Goal: Information Seeking & Learning: Learn about a topic

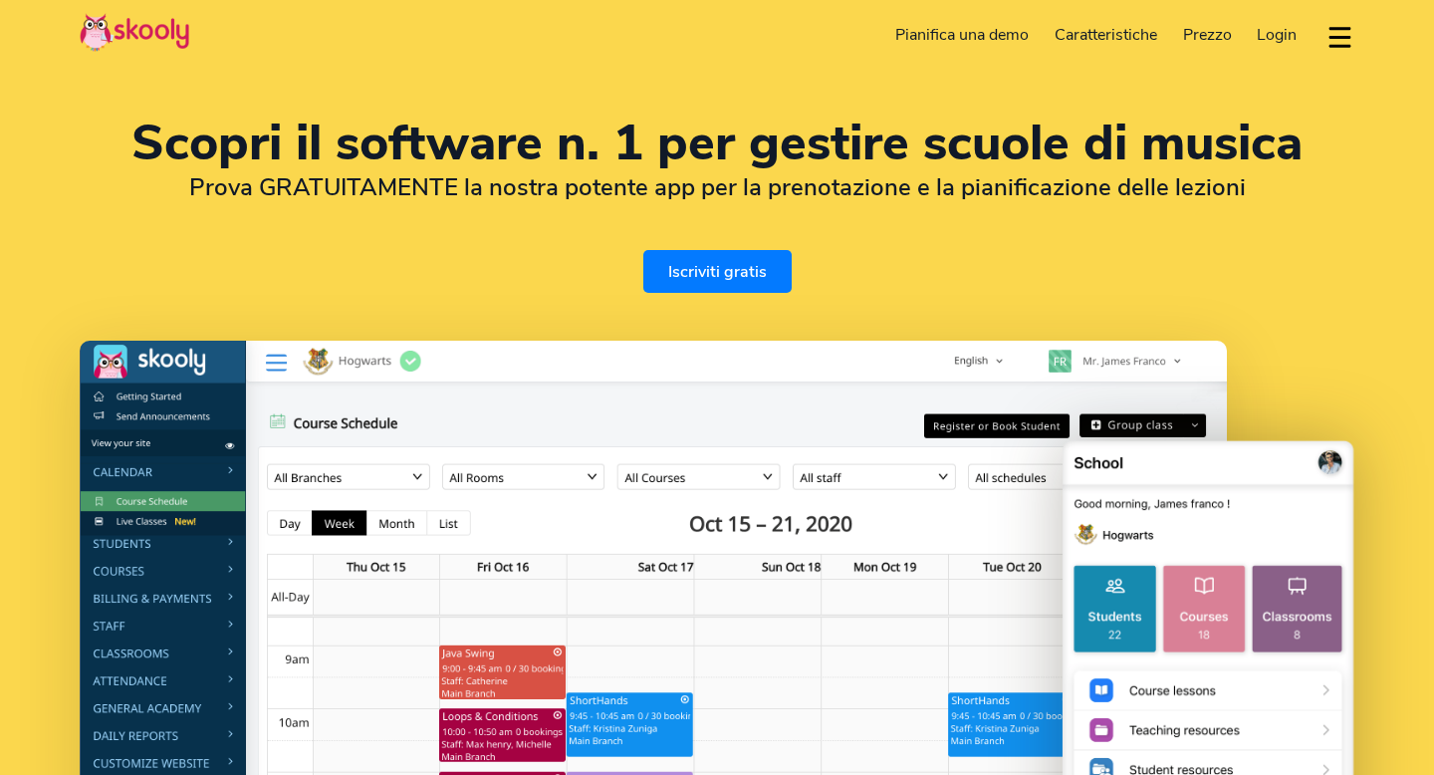
select select "it"
select select "39"
select select "[GEOGRAPHIC_DATA]"
select select "Europe/[GEOGRAPHIC_DATA]"
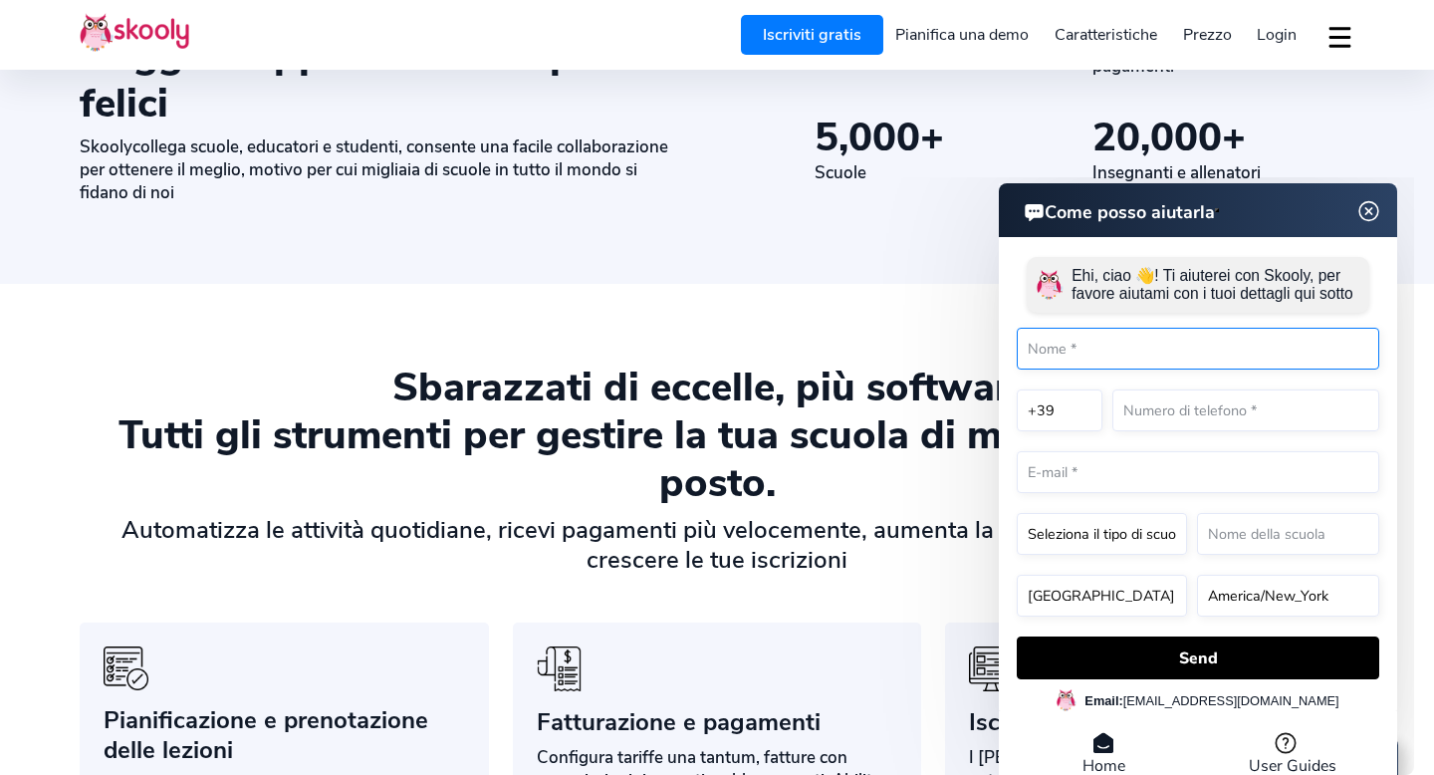
scroll to position [1180, 0]
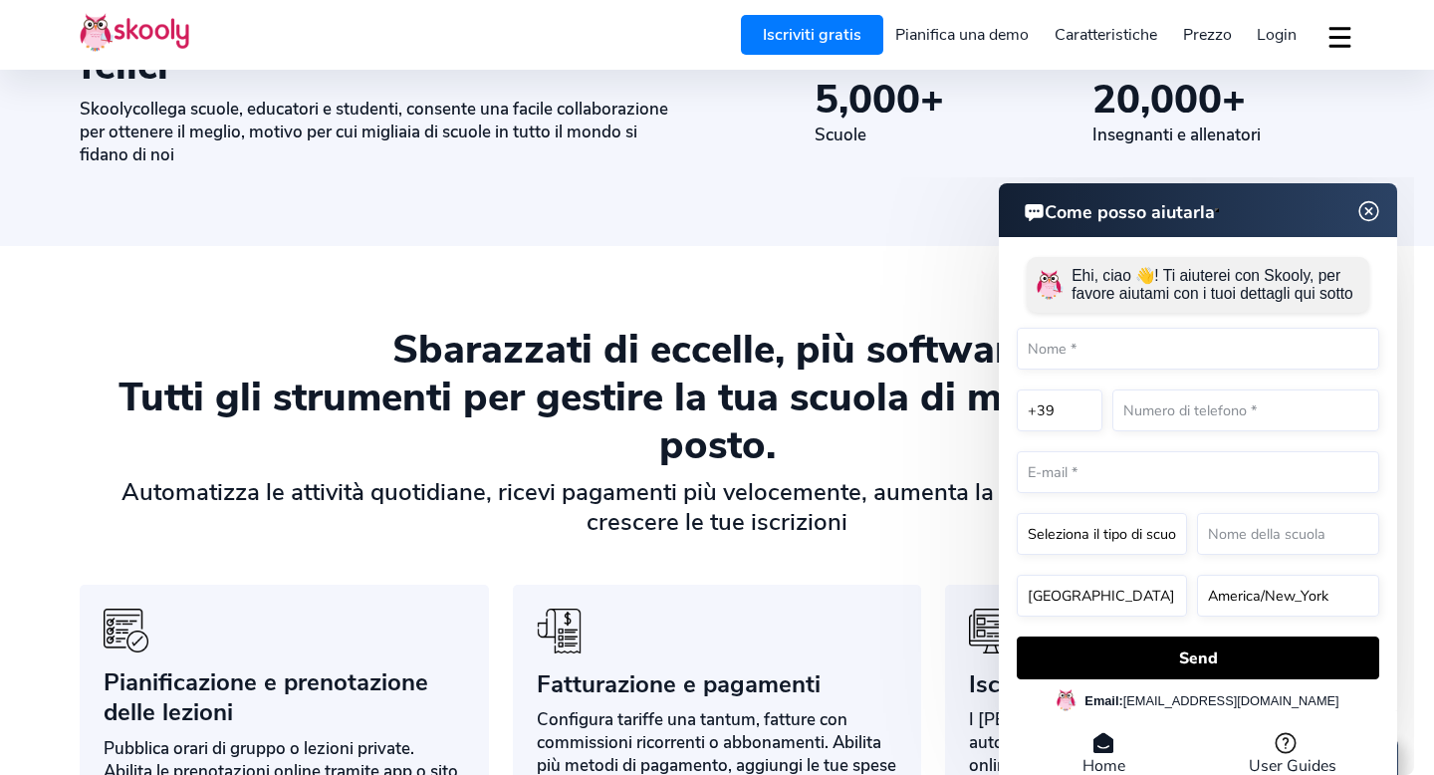
click at [1373, 205] on img at bounding box center [1370, 211] width 38 height 25
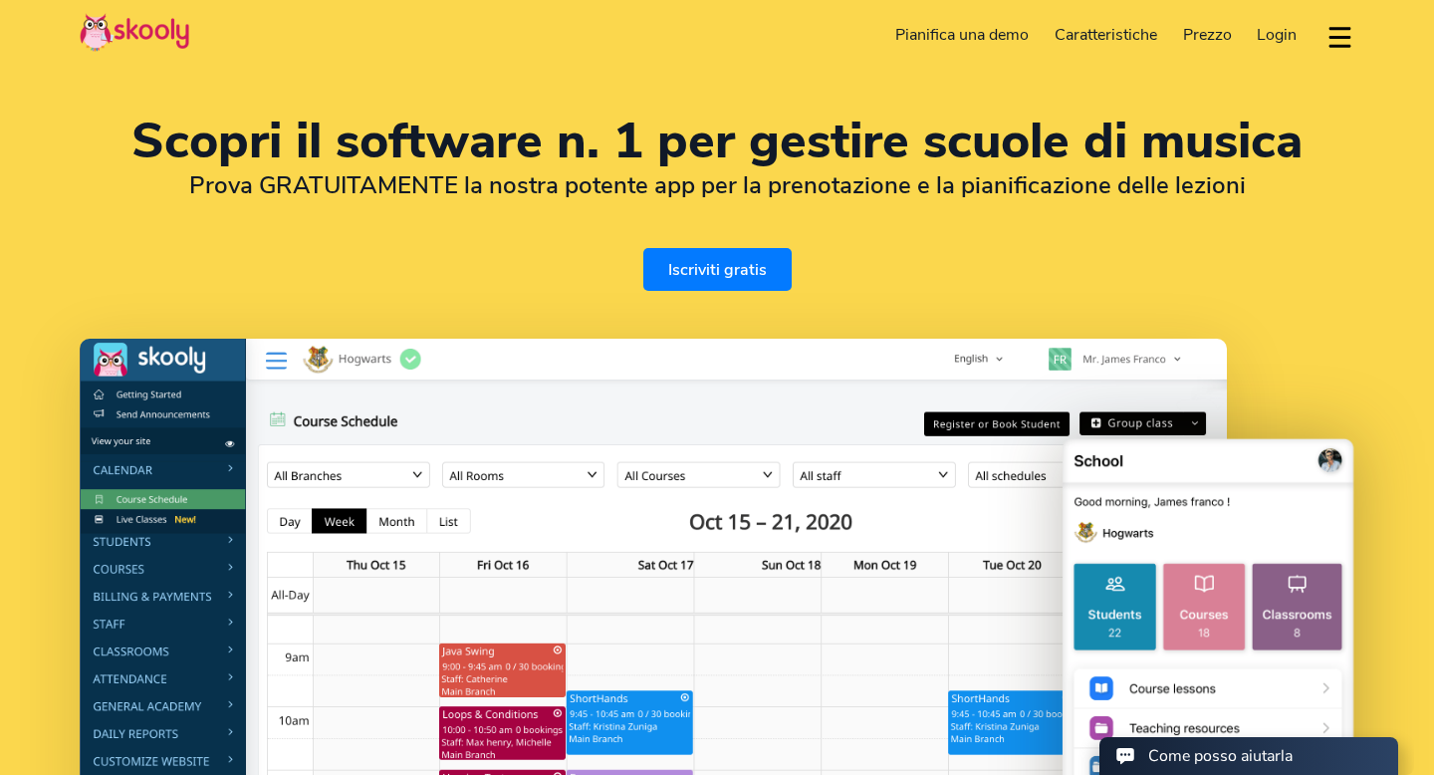
scroll to position [0, 0]
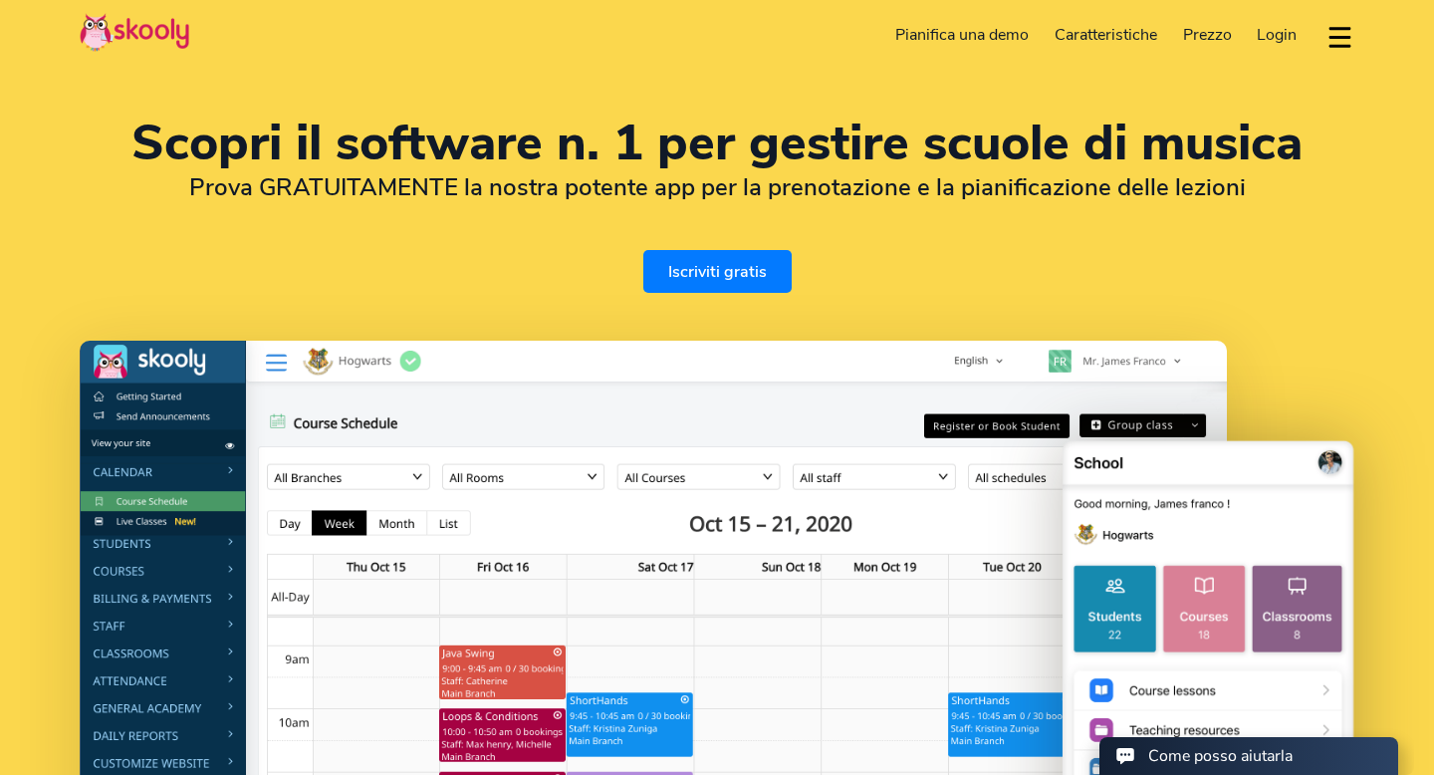
click at [1212, 33] on span "Prezzo" at bounding box center [1207, 35] width 49 height 22
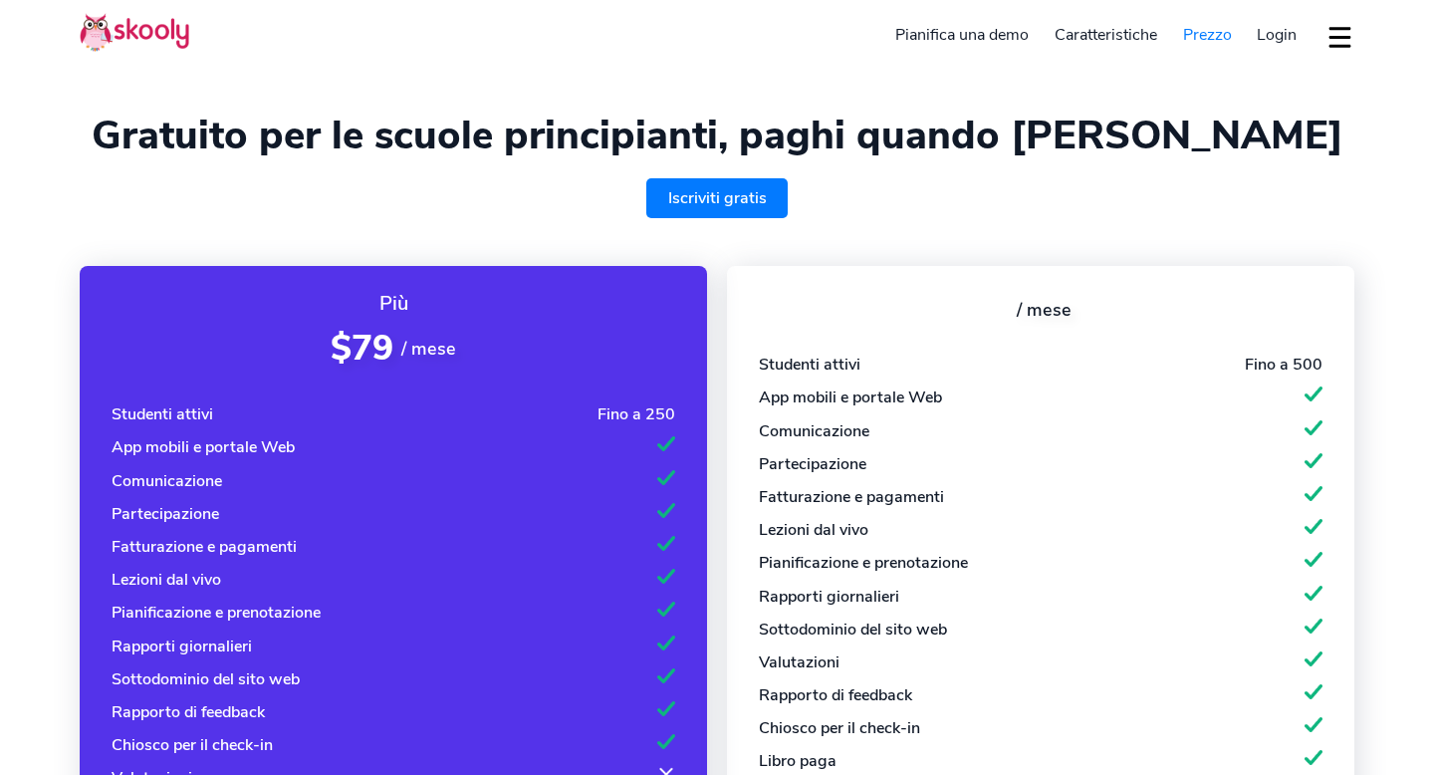
select select "it"
select select "39"
select select "[GEOGRAPHIC_DATA]"
select select "Europe/[GEOGRAPHIC_DATA]"
